Goal: Navigation & Orientation: Find specific page/section

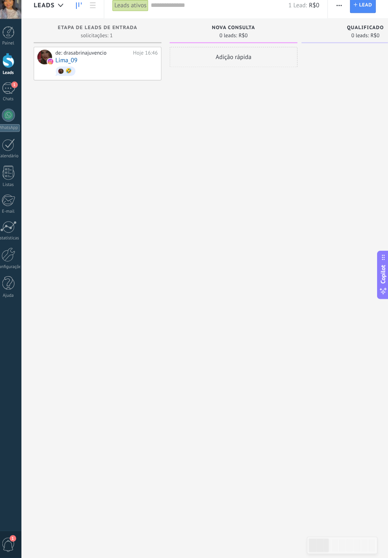
click at [14, 552] on span "1" at bounding box center [13, 545] width 14 height 14
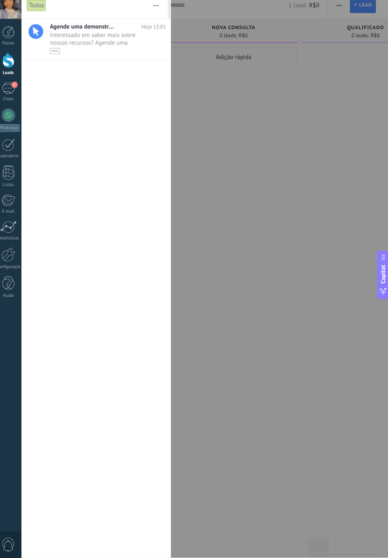
click at [12, 557] on div "0" at bounding box center [13, 544] width 26 height 27
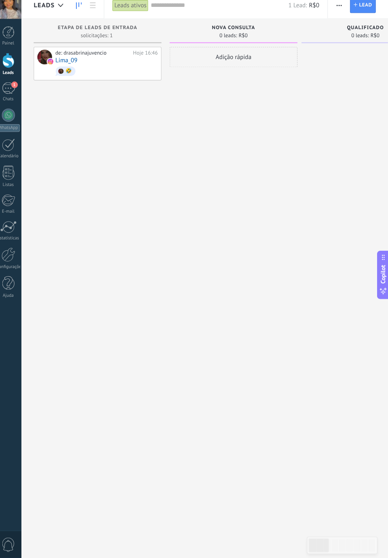
click at [12, 182] on div at bounding box center [13, 178] width 12 height 14
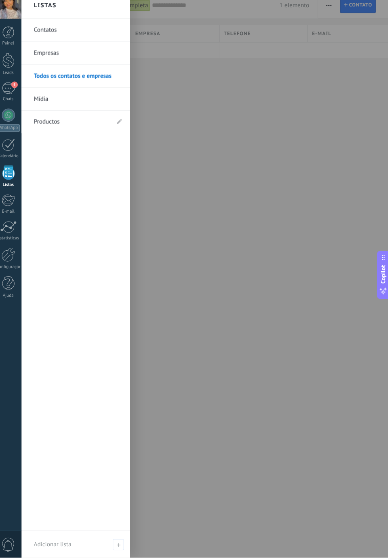
click at [181, 284] on div "Todos os contatos e Empresas Lista completa Aplicar 1 elemento Lista completa C…" at bounding box center [207, 279] width 362 height 558
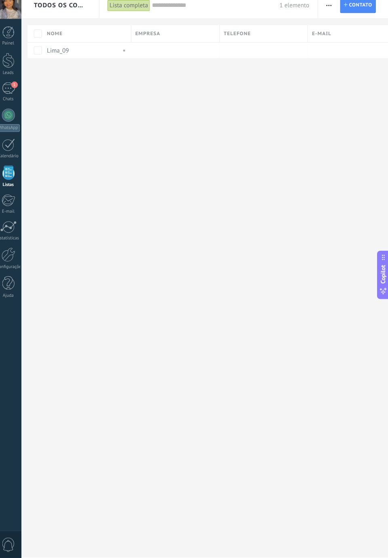
click at [12, 212] on link "E-mail" at bounding box center [13, 209] width 26 height 20
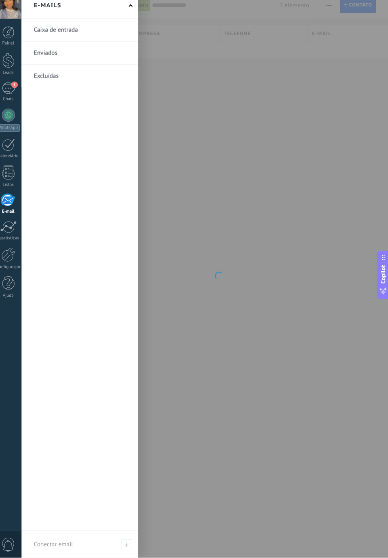
click at [12, 242] on div "Estatísticas" at bounding box center [13, 242] width 23 height 5
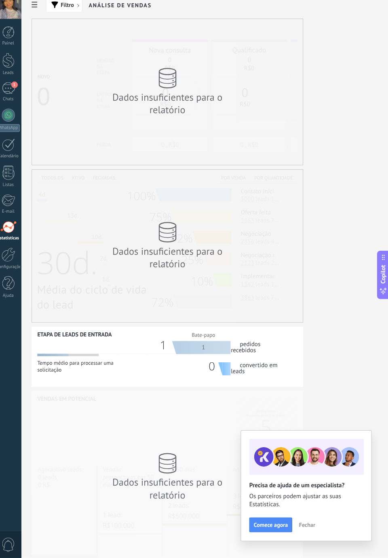
click at [15, 38] on div at bounding box center [13, 40] width 12 height 12
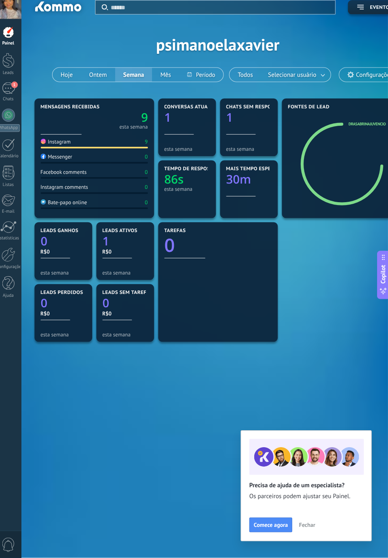
click at [78, 133] on div "9 esta semana" at bounding box center [98, 125] width 106 height 19
click at [72, 141] on div at bounding box center [98, 140] width 106 height 7
click at [70, 151] on div "Instagram 9" at bounding box center [98, 149] width 106 height 10
click at [146, 147] on div "Instagram 9" at bounding box center [98, 149] width 106 height 10
click at [182, 135] on div at bounding box center [189, 133] width 45 height 7
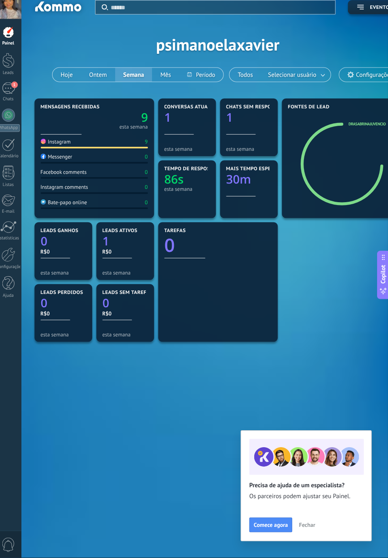
click at [240, 132] on div at bounding box center [250, 133] width 45 height 7
click at [236, 120] on icon "1" at bounding box center [250, 122] width 45 height 12
click at [248, 115] on span "Chats sem respostas" at bounding box center [256, 113] width 57 height 6
click at [248, 147] on div at bounding box center [250, 146] width 45 height 5
click at [53, 266] on div at bounding box center [67, 268] width 45 height 5
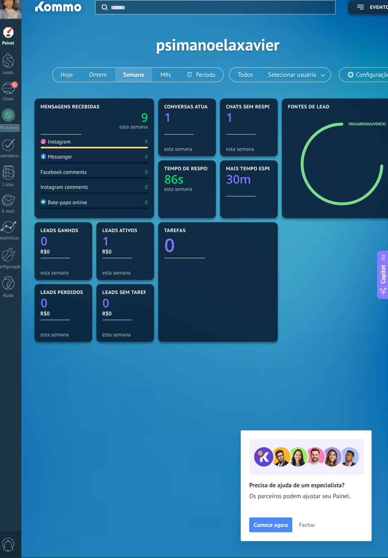
click at [120, 241] on icon "1" at bounding box center [128, 244] width 45 height 12
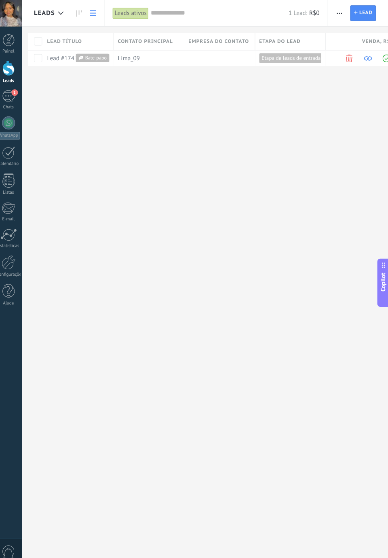
click at [358, 557] on html ".abccls-1,.abccls-2{fill-rule:evenodd}.abccls-2{fill:#fff} .abfcls-1{fill:none}…" at bounding box center [194, 279] width 388 height 558
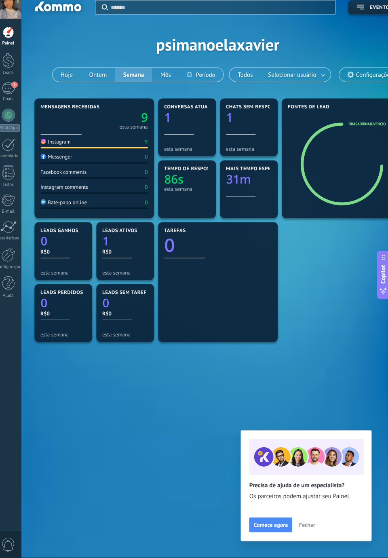
click at [255, 114] on span "Chats sem respostas" at bounding box center [256, 113] width 57 height 6
click at [0, 0] on icon at bounding box center [0, 0] width 0 height 0
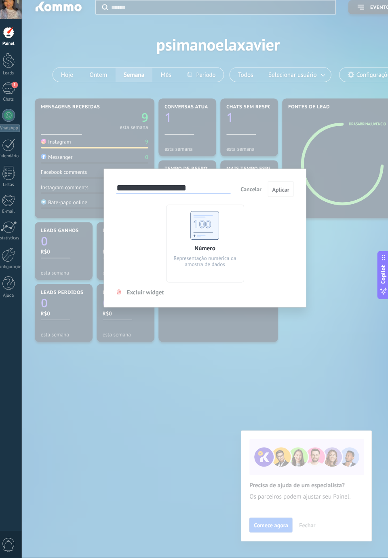
click at [336, 258] on div "**********" at bounding box center [207, 279] width 362 height 558
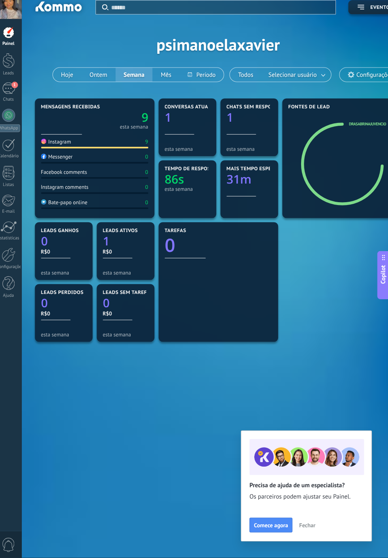
click at [240, 149] on div at bounding box center [250, 146] width 45 height 5
click at [252, 135] on div at bounding box center [250, 133] width 45 height 7
click at [0, 0] on span at bounding box center [0, 0] width 0 height 0
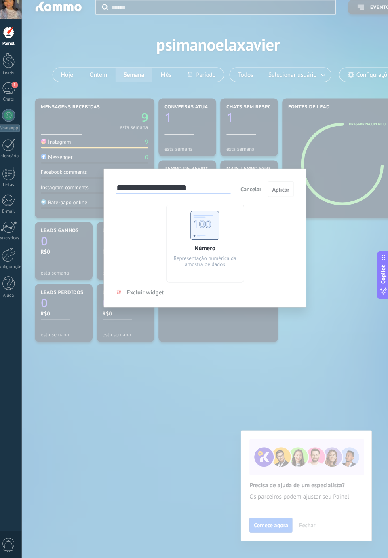
click at [255, 446] on div "**********" at bounding box center [207, 279] width 362 height 558
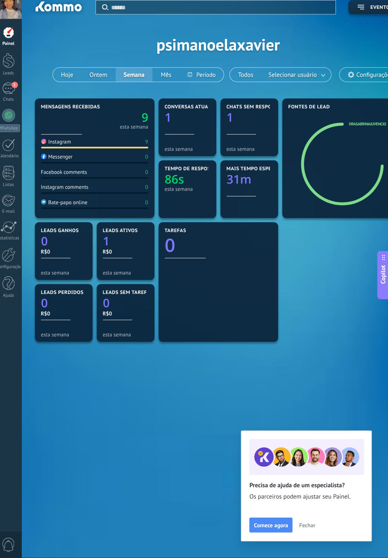
click at [61, 147] on div "Instagram" at bounding box center [60, 147] width 30 height 7
click at [130, 125] on icon "9" at bounding box center [124, 122] width 53 height 12
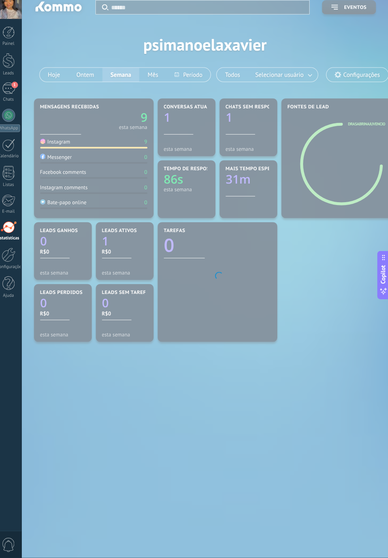
click at [72, 118] on body ".abccls-1,.abccls-2{fill-rule:evenodd}.abccls-2{fill:#fff} .abfcls-1{fill:none}…" at bounding box center [194, 279] width 388 height 558
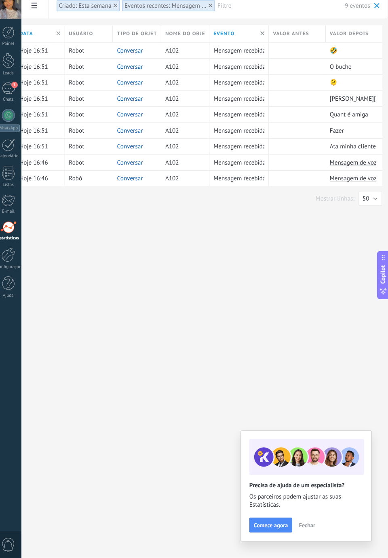
click at [308, 528] on span "Fechar" at bounding box center [308, 525] width 16 height 6
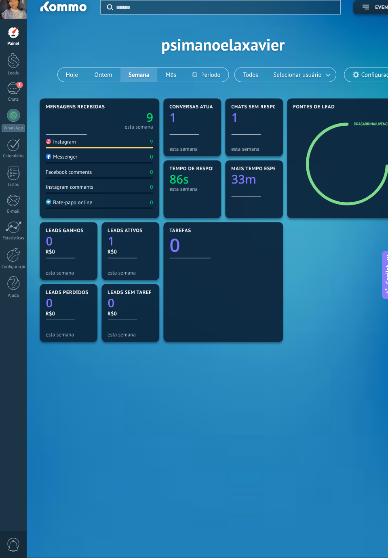
click at [49, 252] on div "R$0" at bounding box center [67, 255] width 45 height 7
click at [65, 238] on icon "0" at bounding box center [67, 244] width 45 height 12
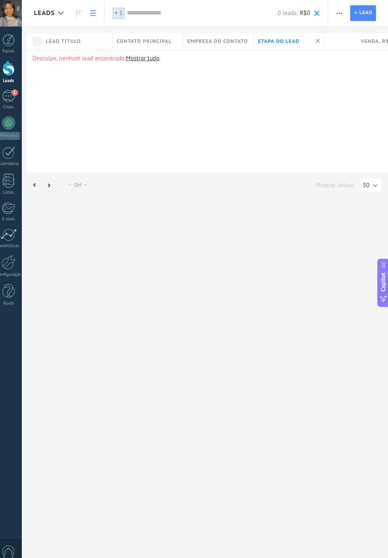
scroll to position [0, 14]
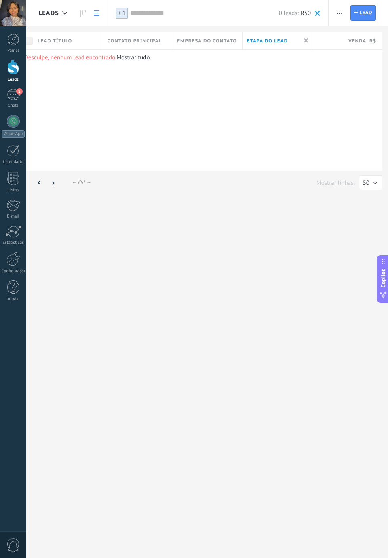
click at [254, 125] on div "Desculpe, nenhum lead encontrado. Mostrar tudo" at bounding box center [201, 109] width 364 height 121
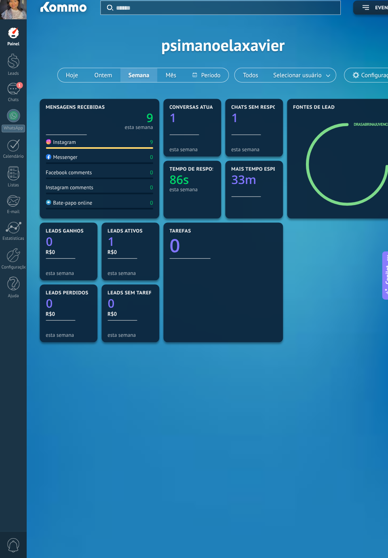
click at [189, 183] on icon "86s" at bounding box center [189, 183] width 45 height 12
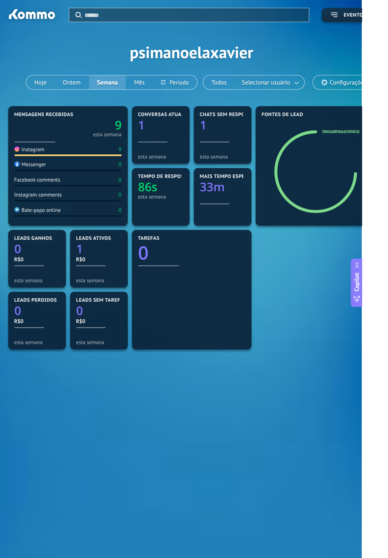
click at [358, 132] on link "drasabrinajuvencio" at bounding box center [367, 129] width 37 height 5
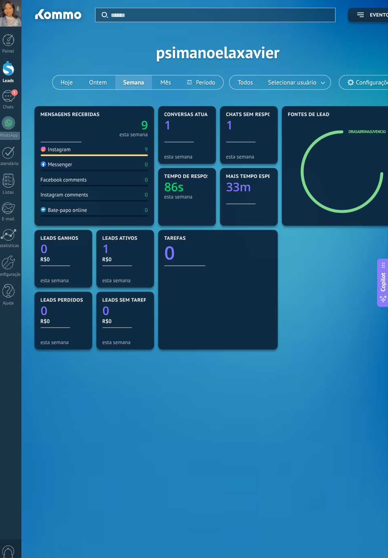
click at [288, 188] on body ".abccls-1,.abccls-2{fill-rule:evenodd}.abccls-2{fill:#fff} .abfcls-1{fill:none}…" at bounding box center [207, 279] width 414 height 558
